Goal: Task Accomplishment & Management: Use online tool/utility

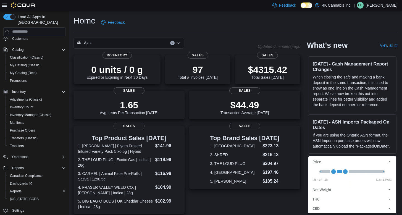
click at [26, 188] on div "Reports" at bounding box center [37, 191] width 58 height 7
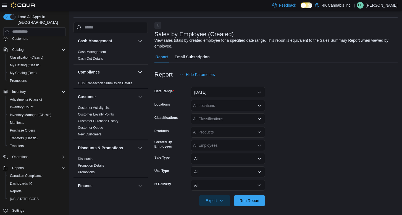
scroll to position [18, 0]
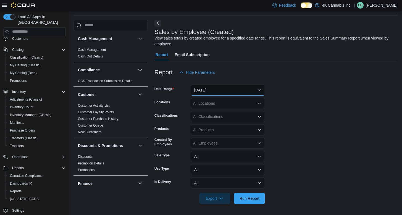
click at [224, 91] on button "[DATE]" at bounding box center [228, 90] width 74 height 11
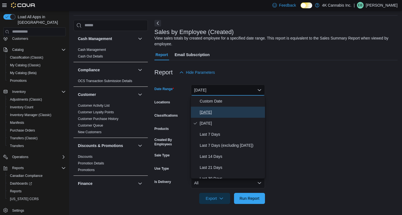
click at [212, 110] on span "[DATE]" at bounding box center [231, 112] width 63 height 7
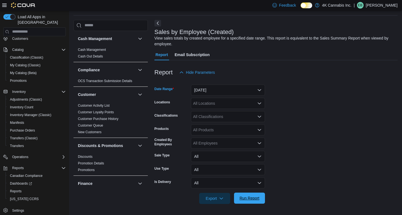
click at [245, 198] on span "Run Report" at bounding box center [250, 199] width 20 height 6
